Goal: Task Accomplishment & Management: Use online tool/utility

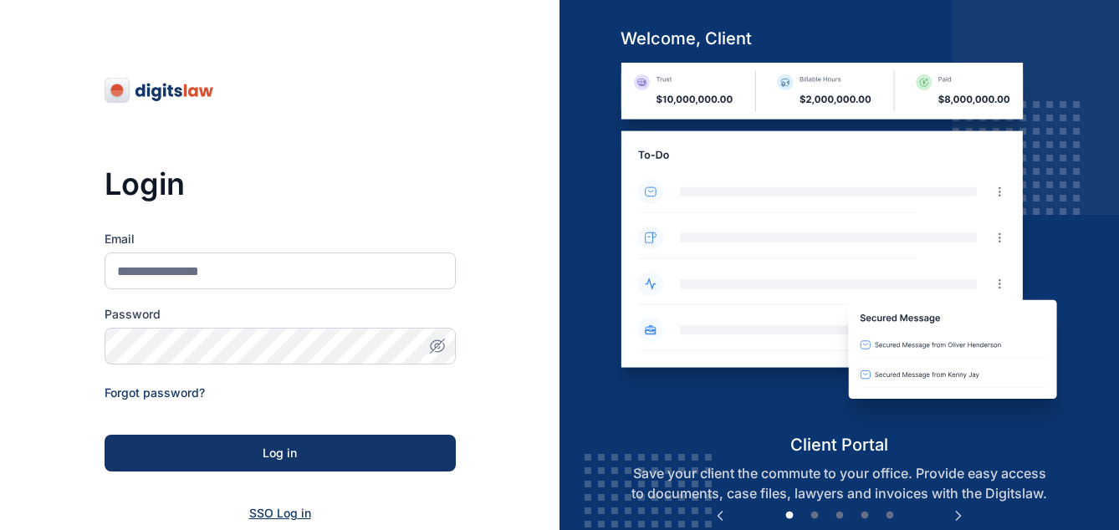
click at [279, 510] on span "SSO Log in" at bounding box center [280, 513] width 62 height 14
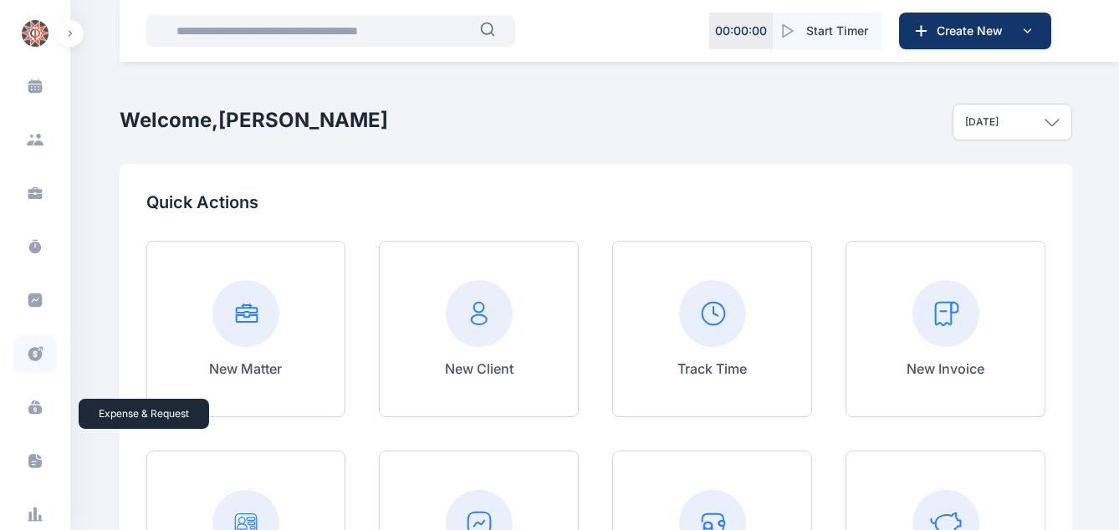
scroll to position [175, 0]
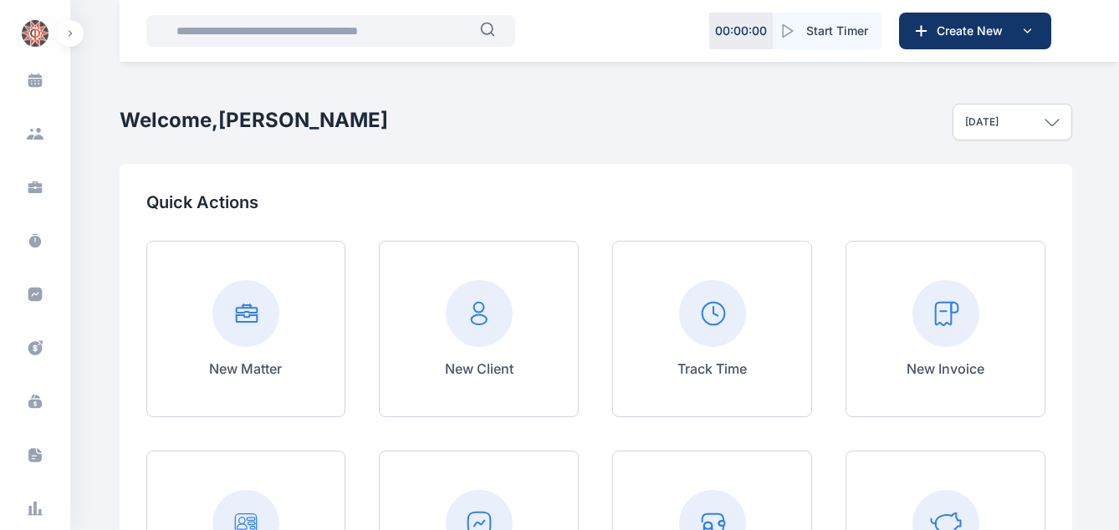
click at [396, 34] on input "text" at bounding box center [323, 30] width 314 height 33
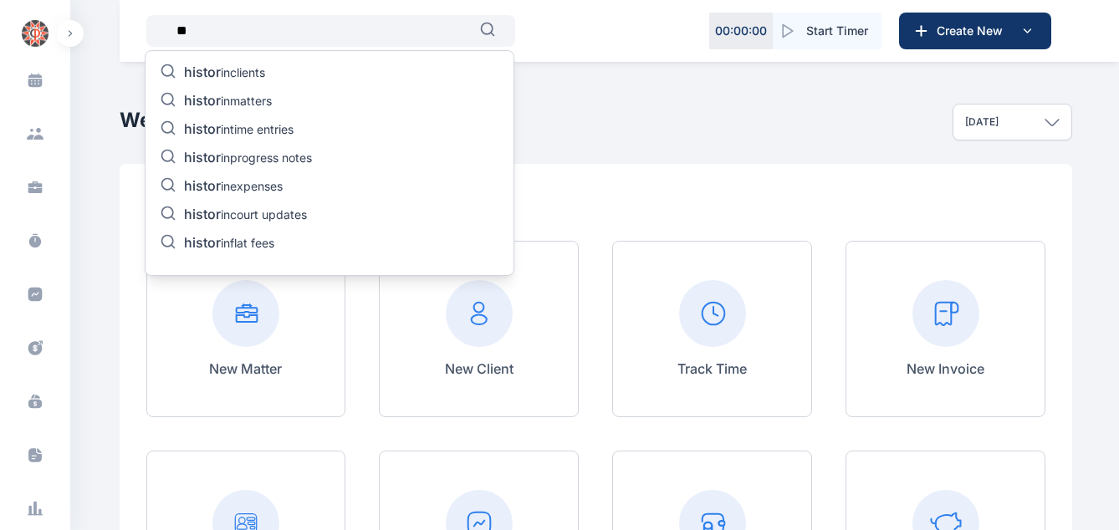
type input "*"
